Goal: Information Seeking & Learning: Learn about a topic

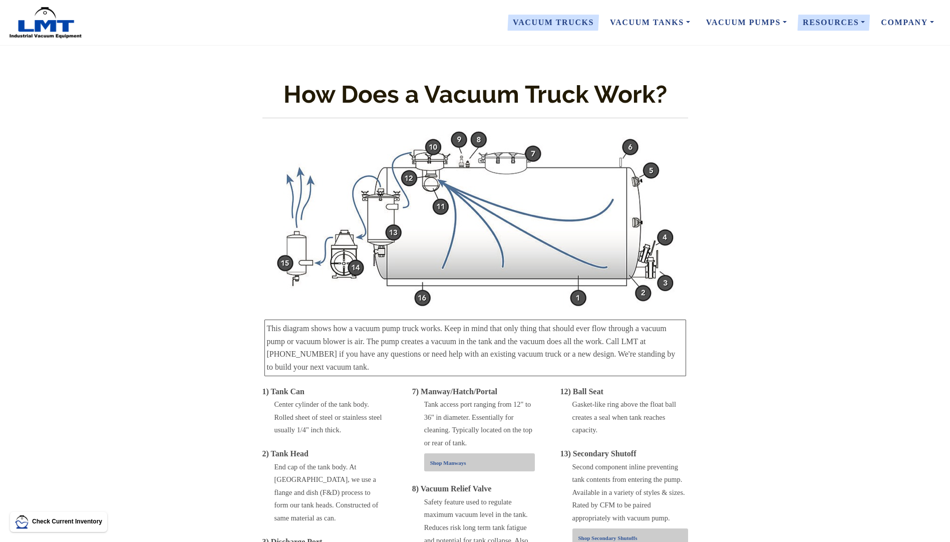
click at [573, 20] on link "Vacuum Trucks" at bounding box center [553, 22] width 97 height 21
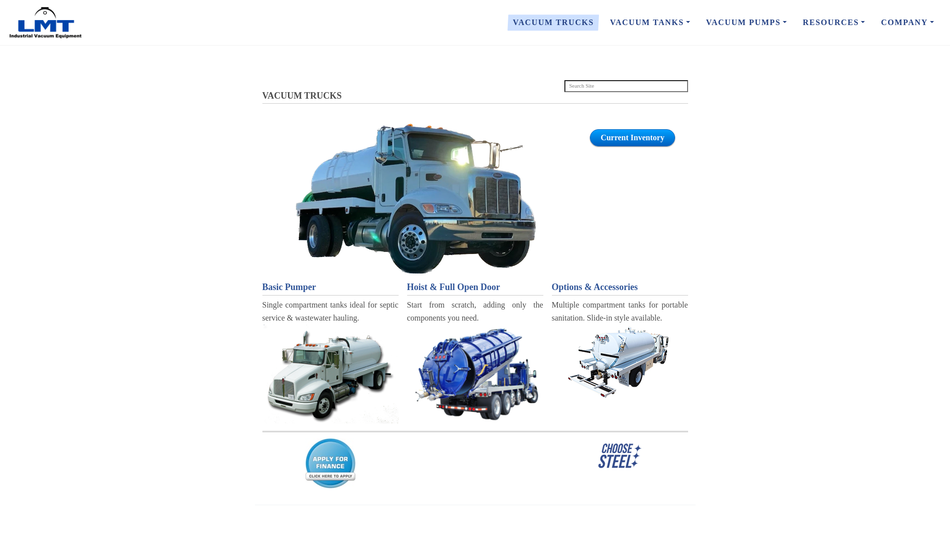
click at [288, 288] on span "Basic Pumper" at bounding box center [289, 287] width 54 height 10
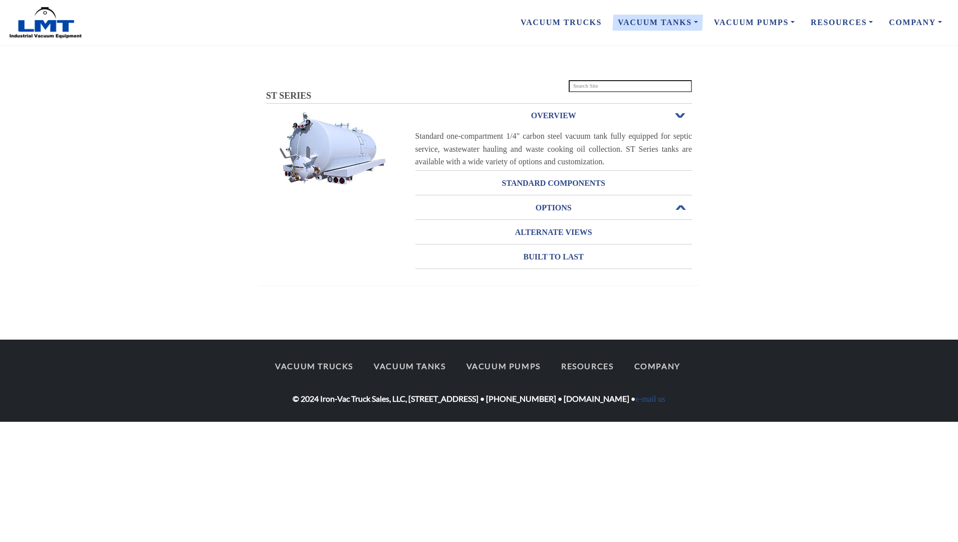
click at [599, 205] on h3 "OPTIONS" at bounding box center [553, 208] width 277 height 16
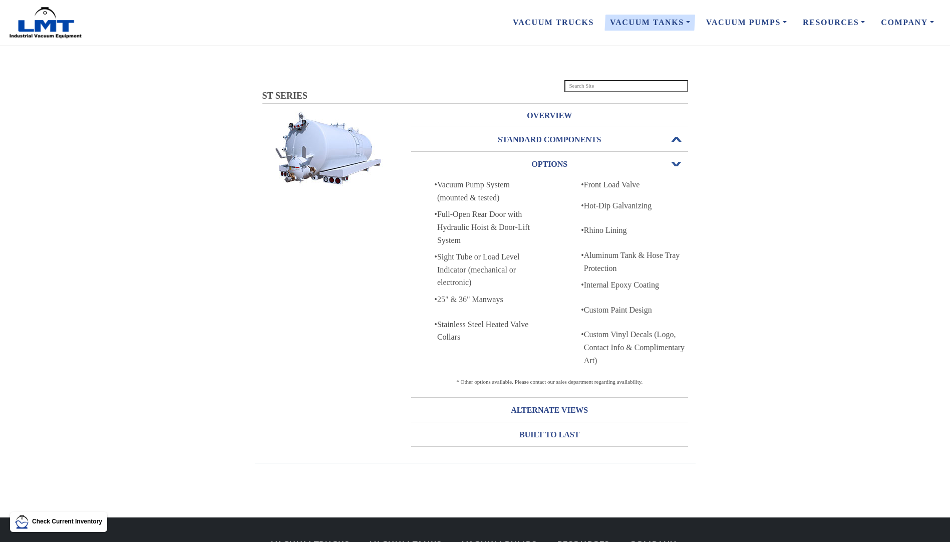
click at [597, 139] on h3 "STANDARD COMPONENTS" at bounding box center [549, 140] width 277 height 16
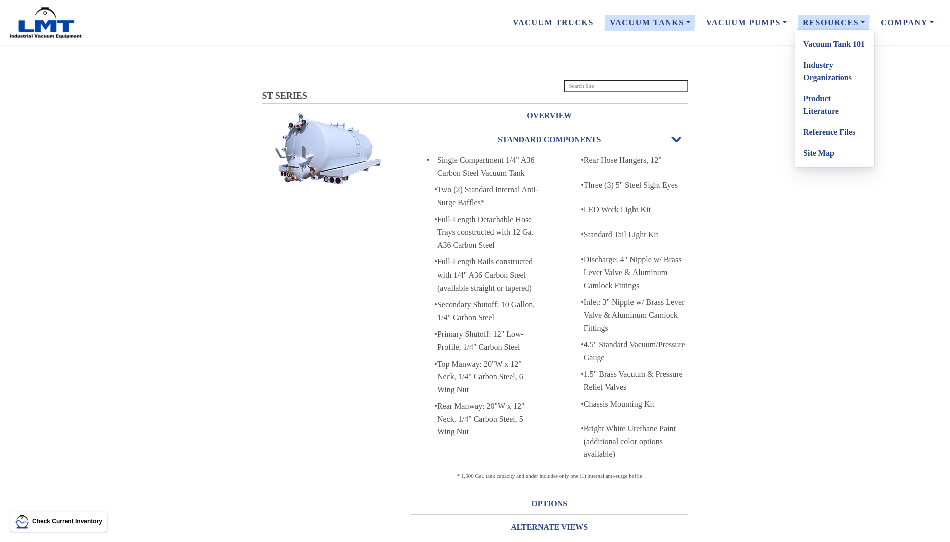
click at [826, 108] on link "Product Literature" at bounding box center [834, 105] width 79 height 34
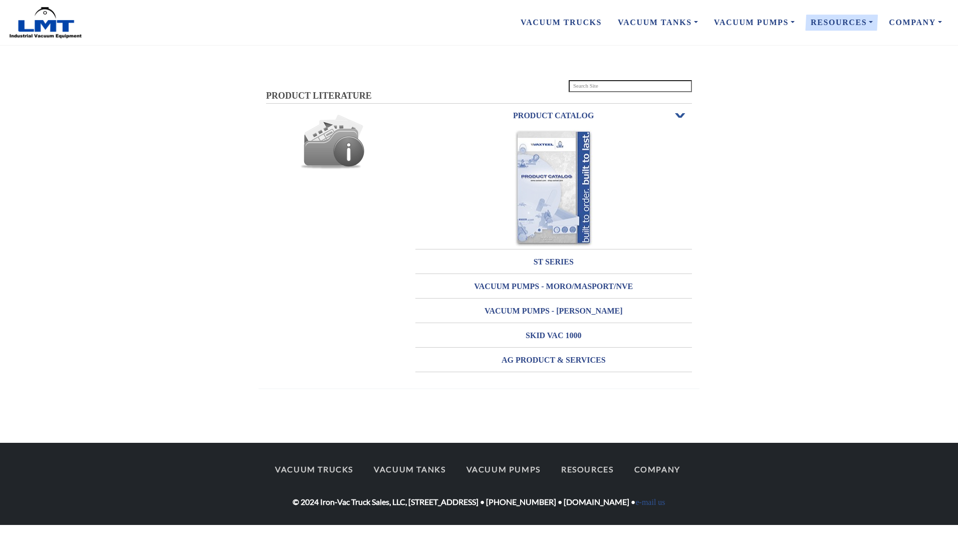
click at [578, 204] on img at bounding box center [553, 188] width 78 height 117
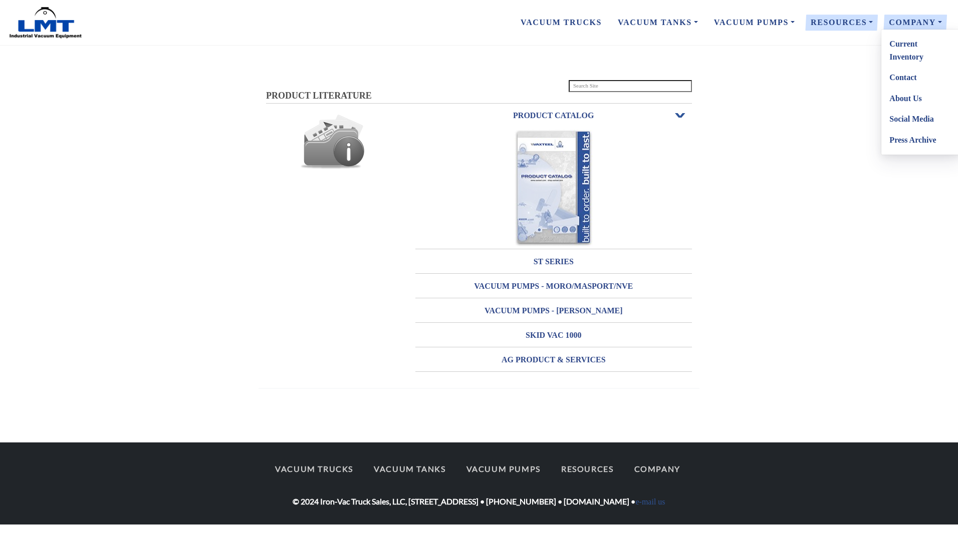
click at [928, 23] on link "Company" at bounding box center [915, 22] width 69 height 21
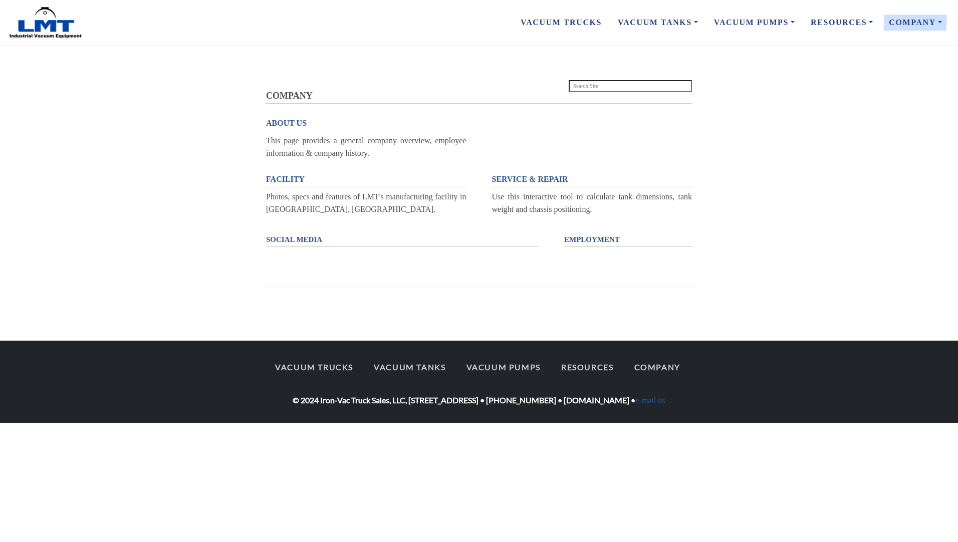
click at [603, 89] on input "search" at bounding box center [631, 86] width 124 height 12
type input "flammable liquids transport"
